Goal: Subscribe to service/newsletter

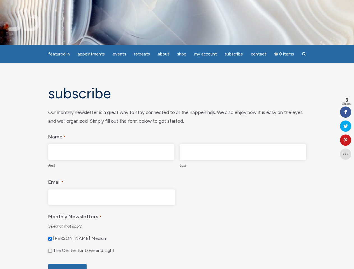
click at [177, 135] on legend "Name *" at bounding box center [177, 136] width 258 height 12
click at [91, 54] on span "Appointments" at bounding box center [91, 54] width 27 height 5
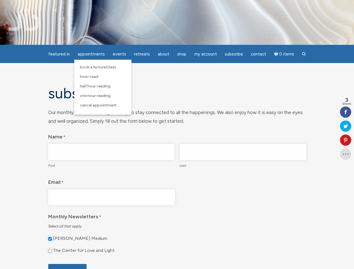
click at [119, 54] on span "Events" at bounding box center [119, 54] width 13 height 5
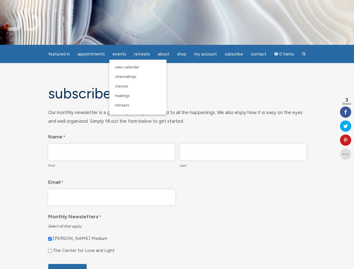
click at [163, 54] on span "About" at bounding box center [163, 54] width 11 height 5
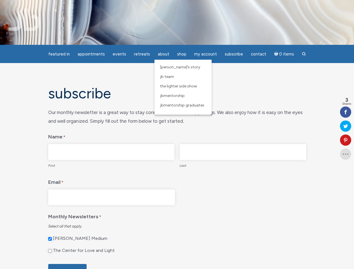
click at [206, 54] on span "My Account" at bounding box center [205, 54] width 23 height 5
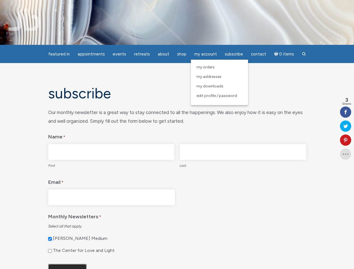
click at [67, 267] on input "Subscribe" at bounding box center [67, 271] width 38 height 15
click at [346, 140] on icon at bounding box center [345, 140] width 11 height 4
click at [0, 0] on div "Pin It on Pinterest" at bounding box center [0, 0] width 0 height 0
